Goal: Task Accomplishment & Management: Manage account settings

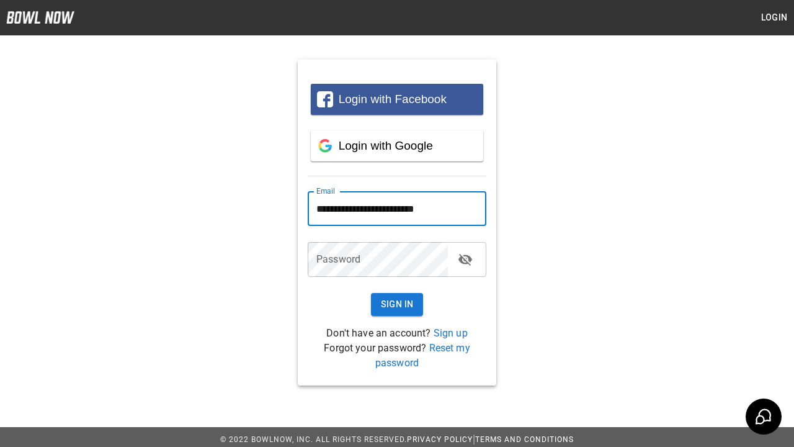
type input "**********"
click at [397, 304] on button "Sign In" at bounding box center [397, 304] width 53 height 23
